Goal: Use online tool/utility: Utilize a website feature to perform a specific function

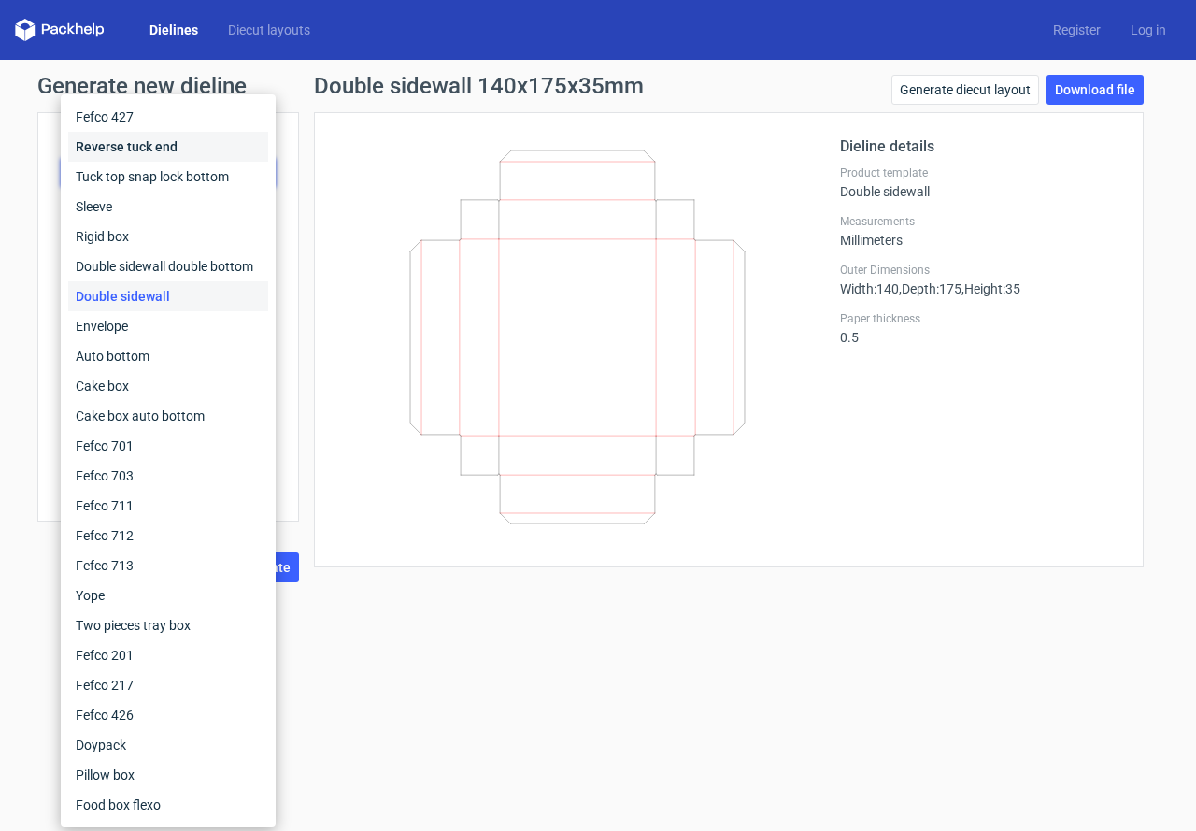
click at [134, 146] on div "Reverse tuck end" at bounding box center [168, 147] width 200 height 30
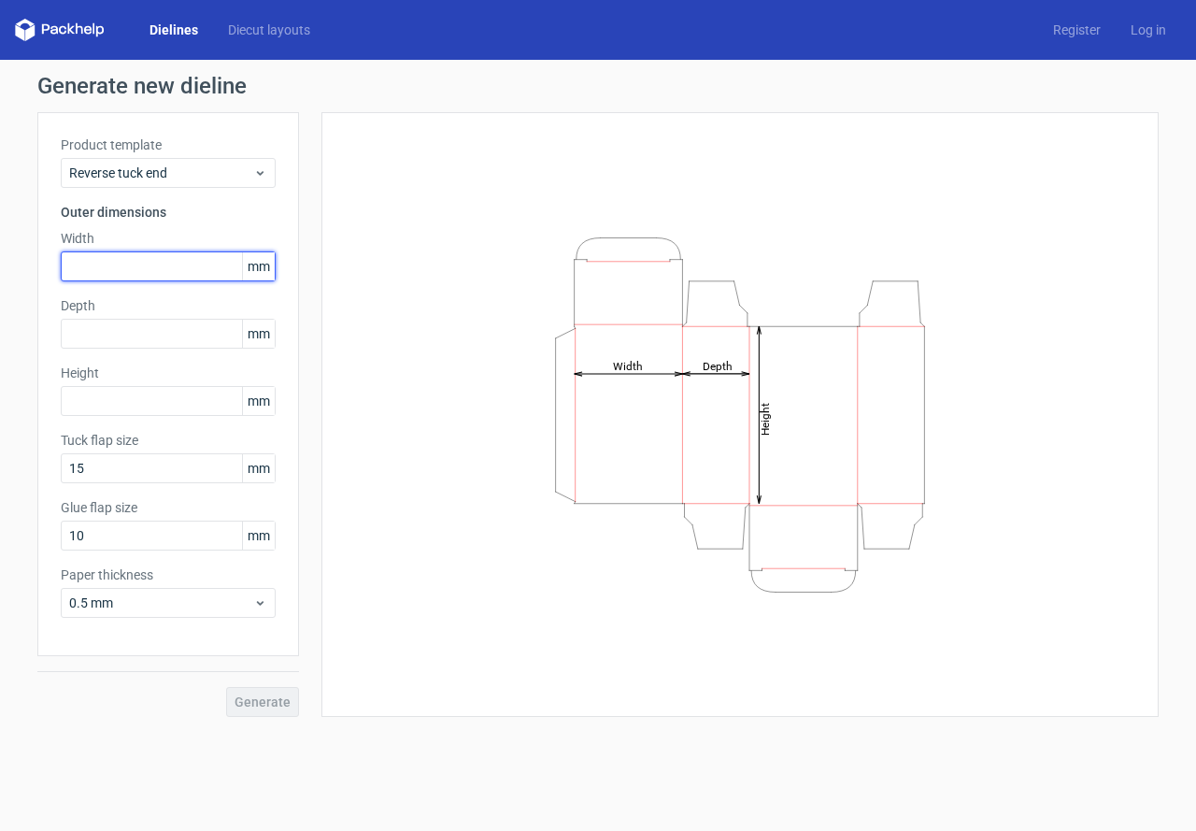
click at [97, 276] on input "text" at bounding box center [168, 266] width 215 height 30
type input "100"
type input "20"
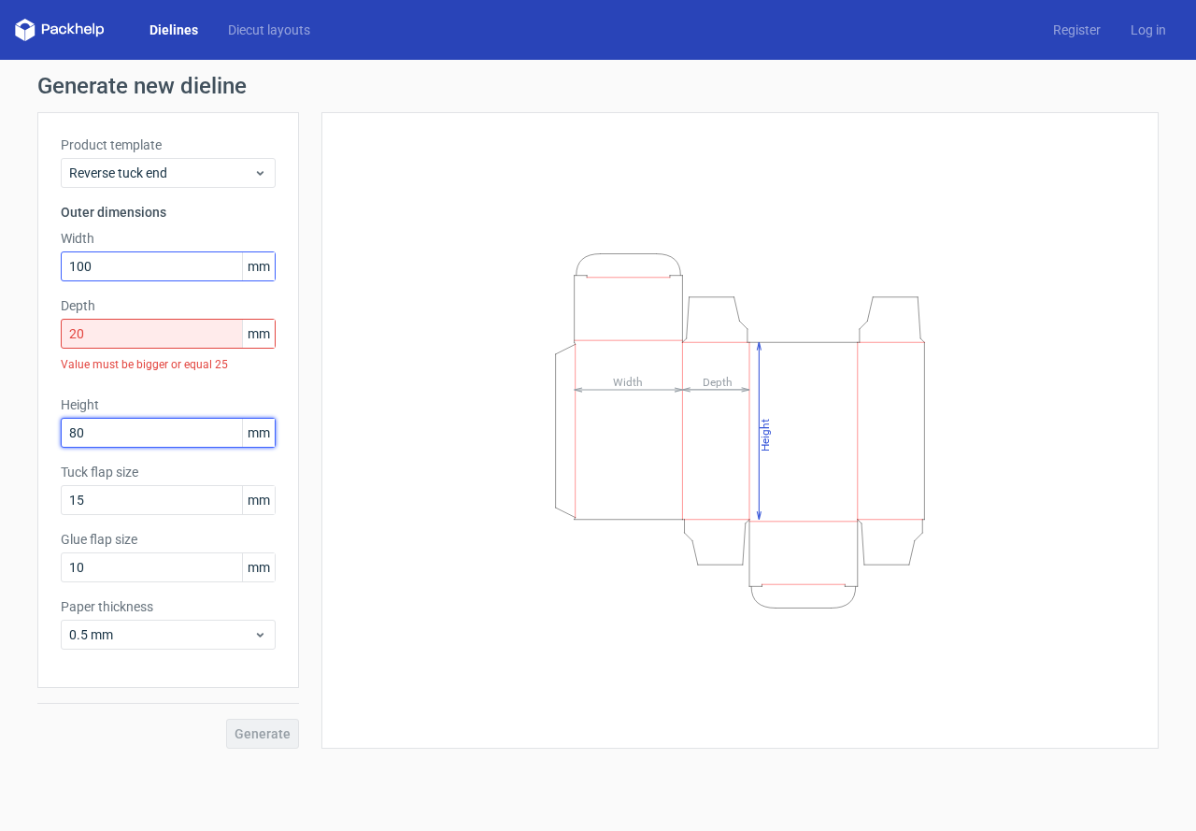
type input "80"
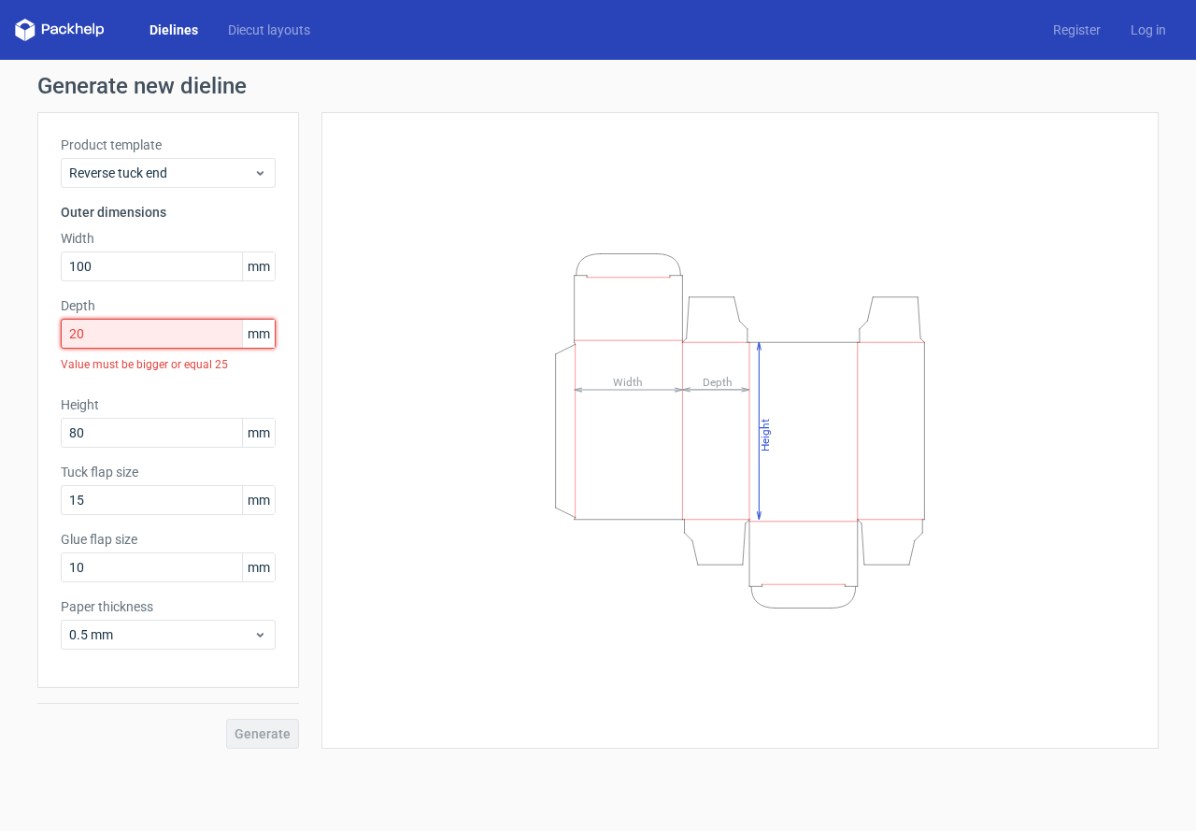
click at [94, 325] on input "20" at bounding box center [168, 334] width 215 height 30
drag, startPoint x: 121, startPoint y: 335, endPoint x: 0, endPoint y: 343, distance: 120.9
click at [0, 341] on div "Generate new dieline Product template Reverse tuck end Outer dimensions Width 1…" at bounding box center [598, 412] width 1196 height 704
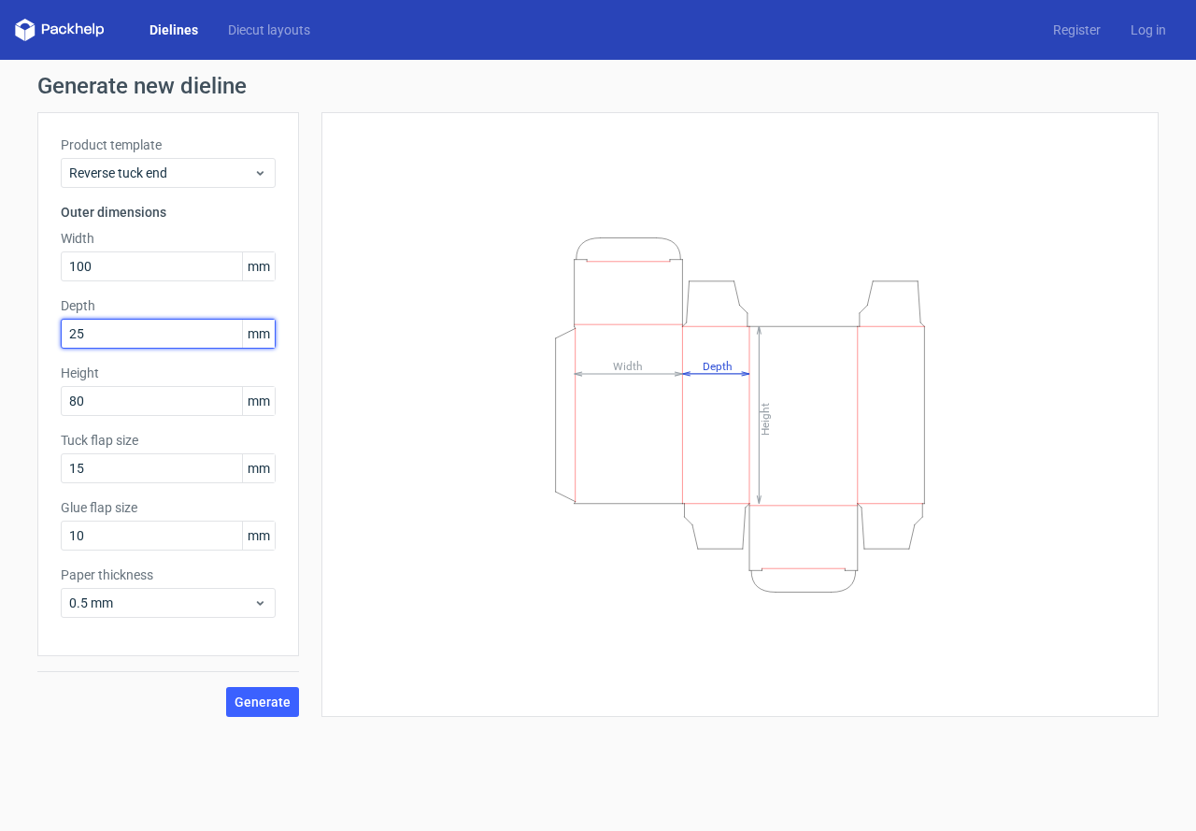
click at [226, 687] on button "Generate" at bounding box center [262, 702] width 73 height 30
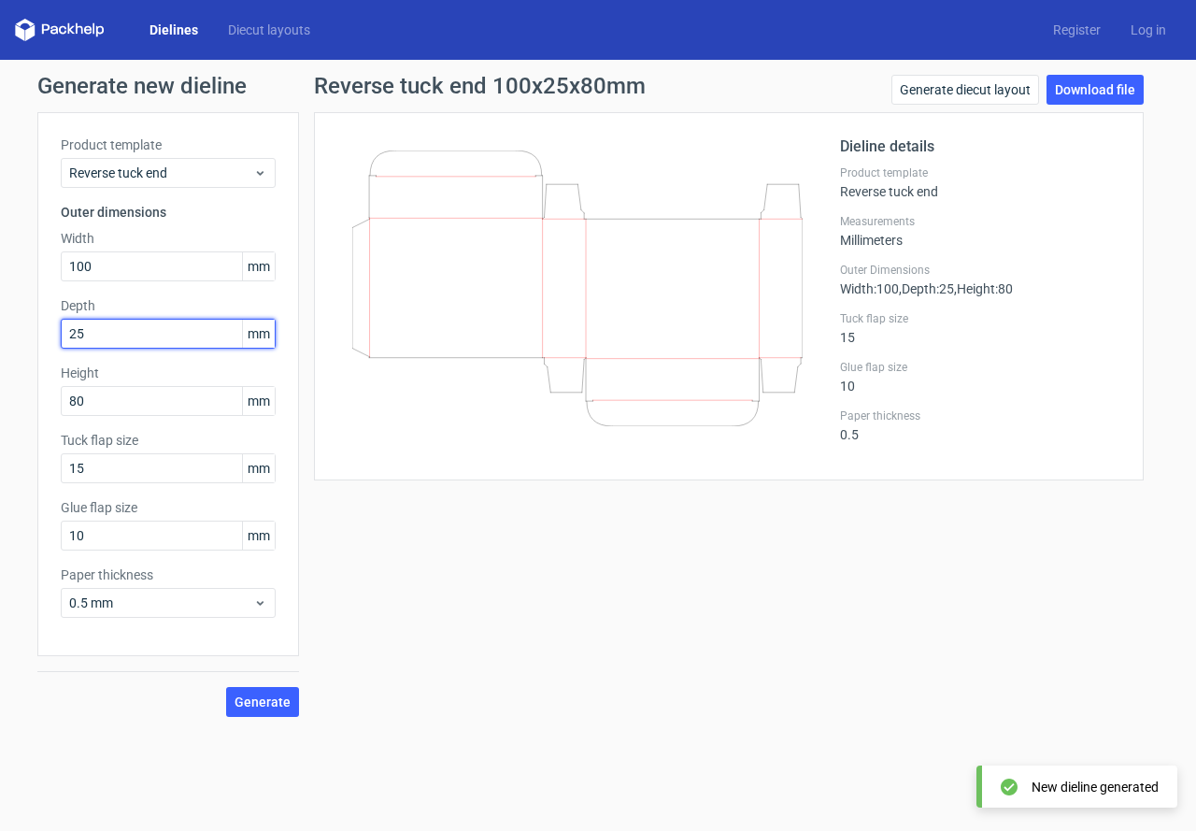
click at [0, 340] on div "Generate new dieline Product template Reverse tuck end Outer dimensions Width 1…" at bounding box center [598, 396] width 1196 height 672
type input "20"
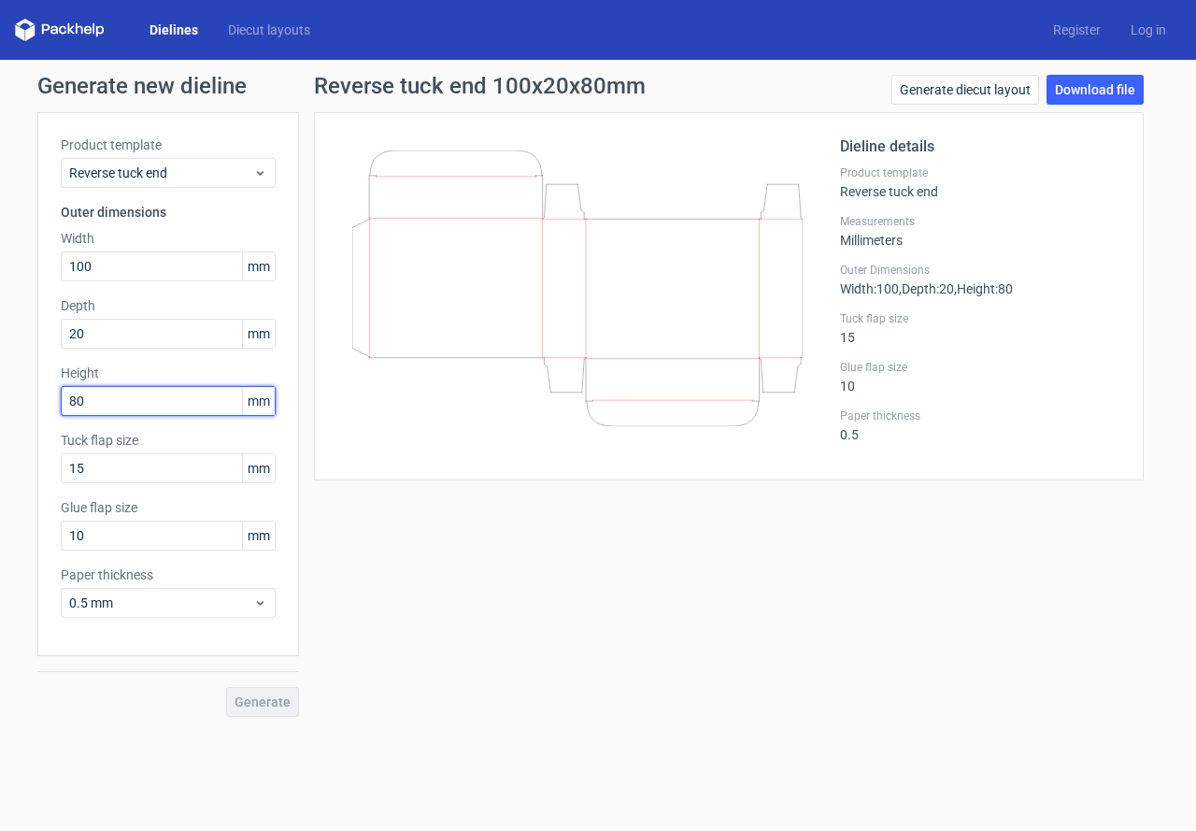
click at [112, 400] on div "Height 80 mm" at bounding box center [168, 390] width 215 height 52
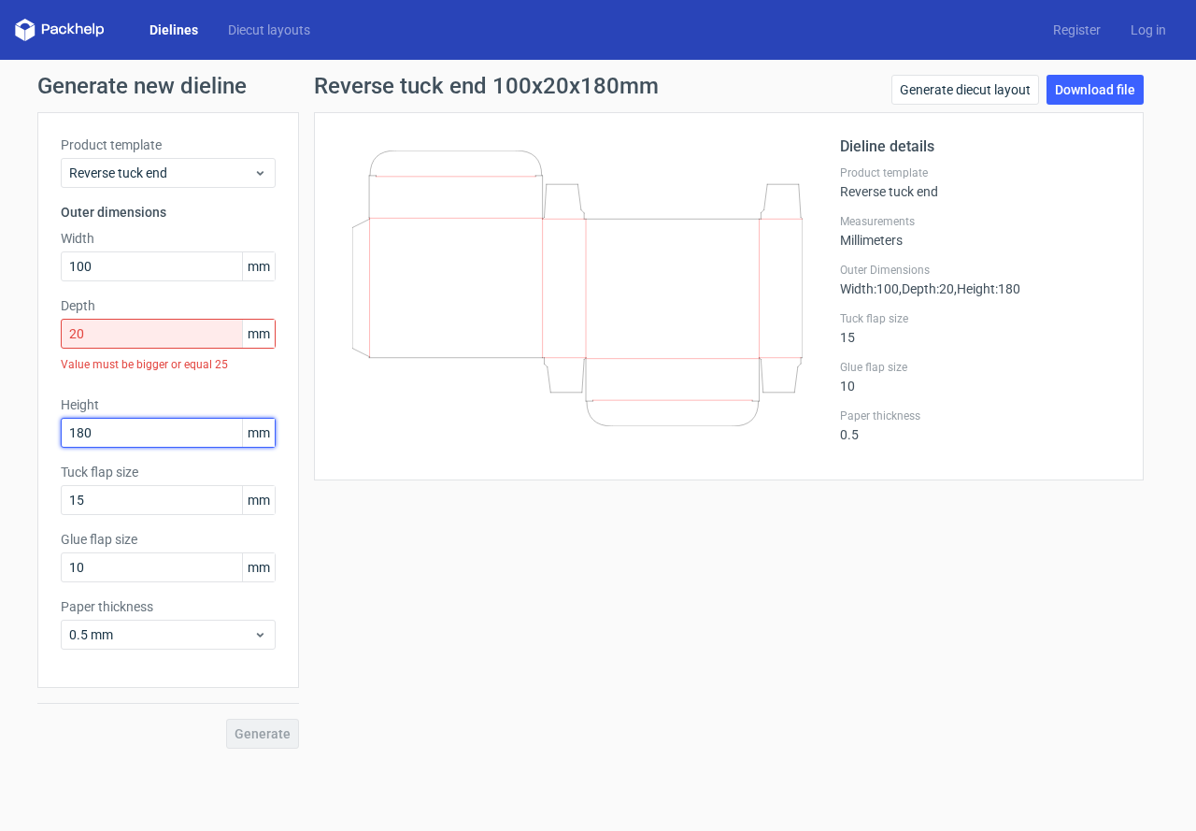
type input "180"
click at [96, 351] on div "Value must be bigger or equal 25" at bounding box center [168, 365] width 215 height 32
drag, startPoint x: 105, startPoint y: 336, endPoint x: 0, endPoint y: 352, distance: 106.0
click at [0, 352] on div "Generate new dieline Product template Reverse tuck end Outer dimensions Width 1…" at bounding box center [598, 412] width 1196 height 704
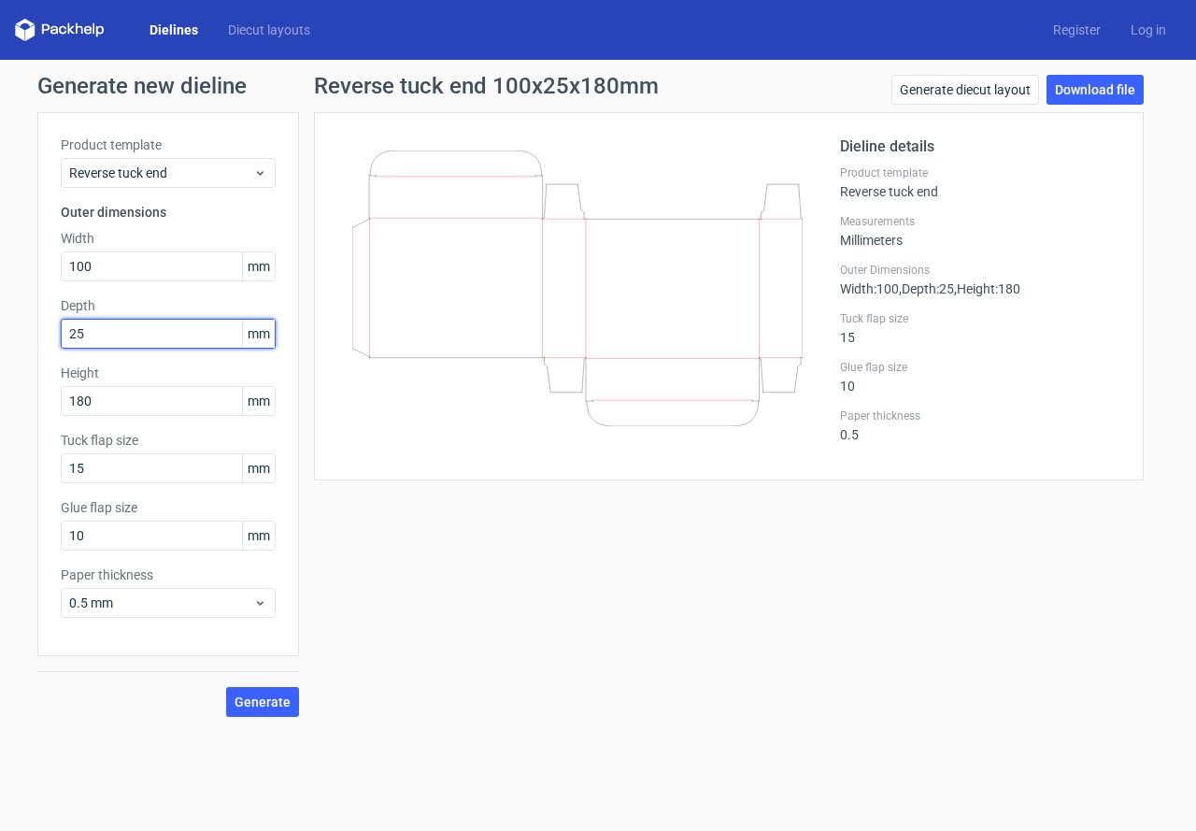
type input "25"
click at [226, 687] on button "Generate" at bounding box center [262, 702] width 73 height 30
click at [262, 695] on span "Generate" at bounding box center [263, 701] width 56 height 13
